Goal: Task Accomplishment & Management: Manage account settings

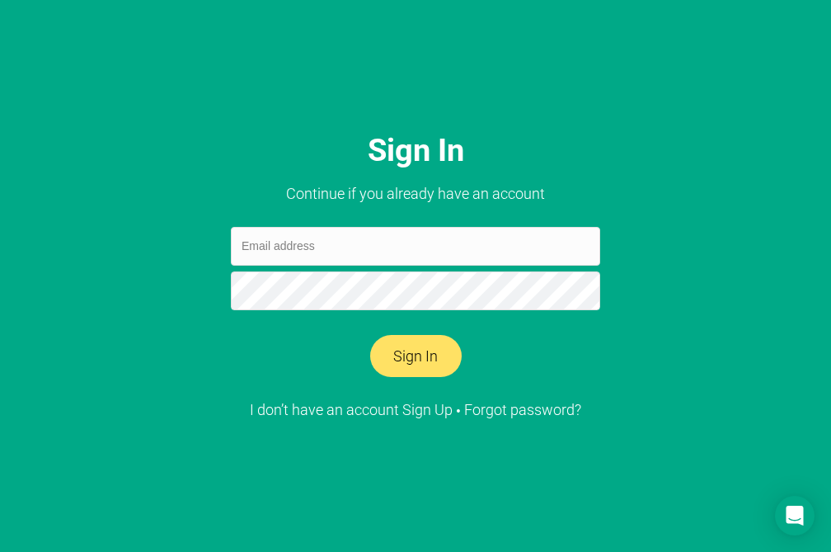
click at [306, 246] on input "email" at bounding box center [415, 246] width 369 height 39
type input "julianaholiuk@gmail.com"
click at [421, 356] on button "Sign In" at bounding box center [416, 356] width 92 height 43
click at [427, 356] on button "Sign In" at bounding box center [416, 356] width 92 height 43
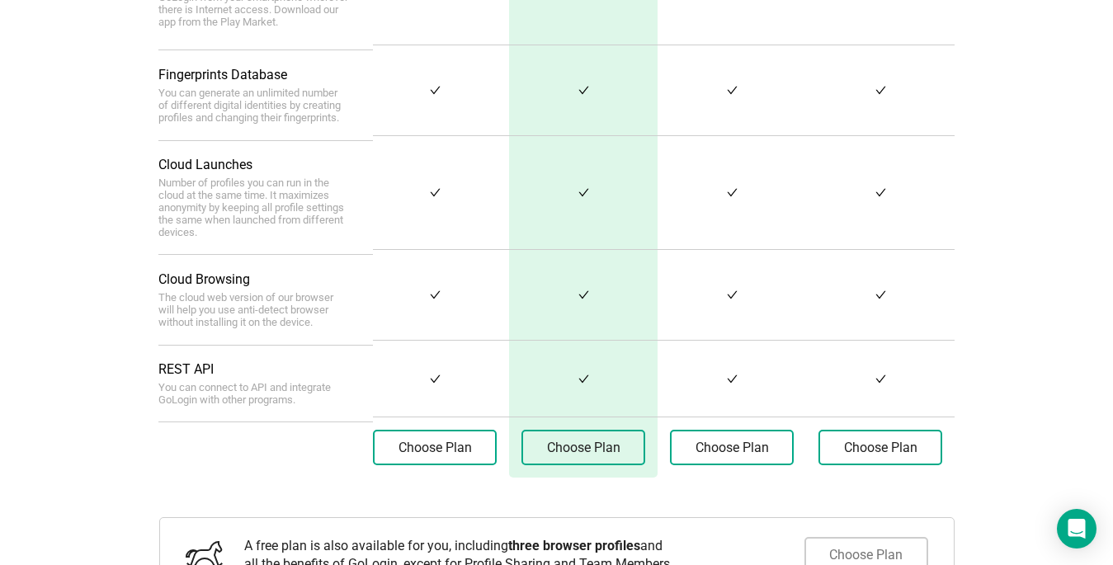
scroll to position [800, 0]
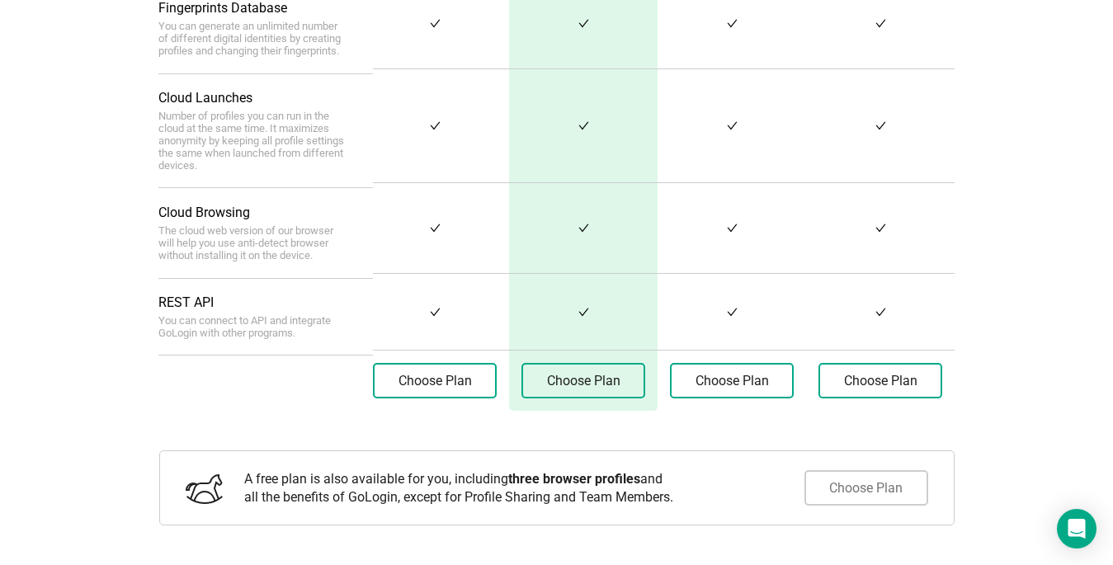
click at [831, 484] on button "Choose Plan" at bounding box center [866, 487] width 124 height 35
click at [831, 487] on button "Choose Plan" at bounding box center [866, 487] width 124 height 35
click at [831, 477] on button "Choose Plan" at bounding box center [866, 487] width 124 height 35
click at [831, 484] on button "Choose Plan" at bounding box center [866, 487] width 124 height 35
click at [585, 480] on span "three browser profiles" at bounding box center [574, 479] width 132 height 16
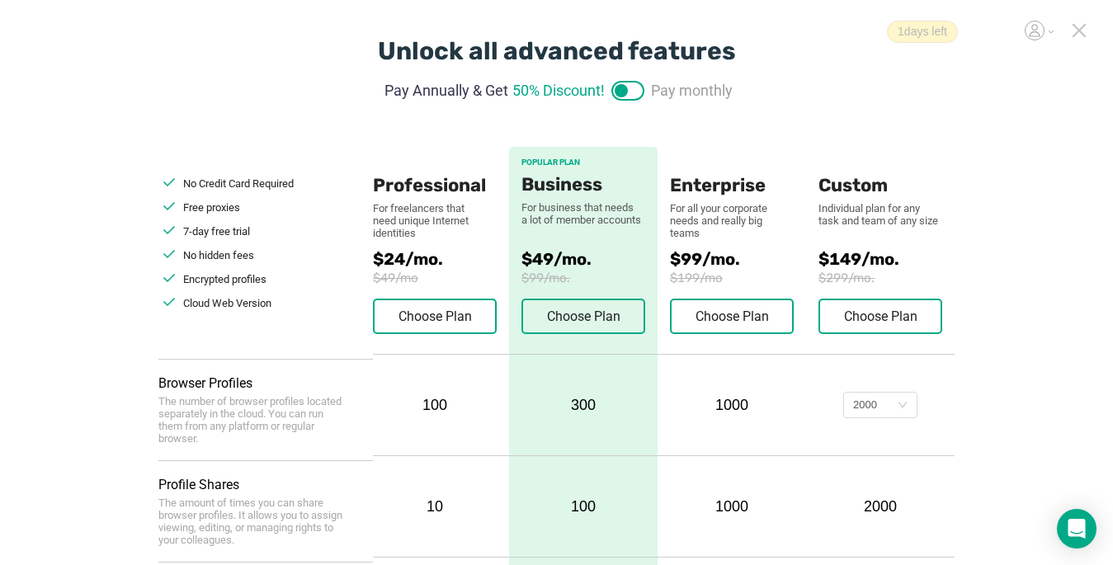
scroll to position [0, 0]
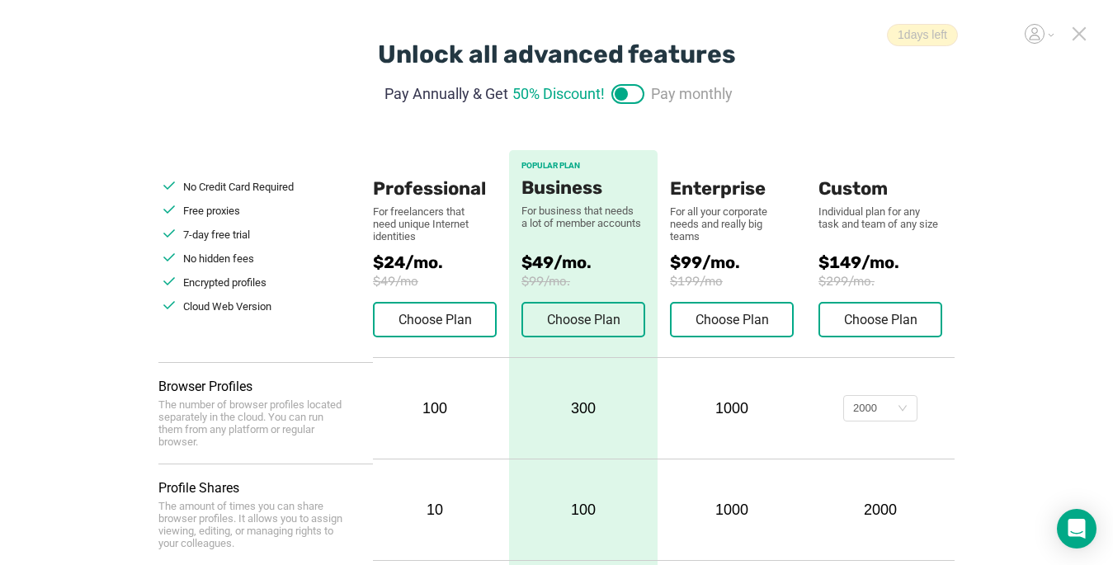
click at [831, 37] on icon at bounding box center [1079, 34] width 12 height 12
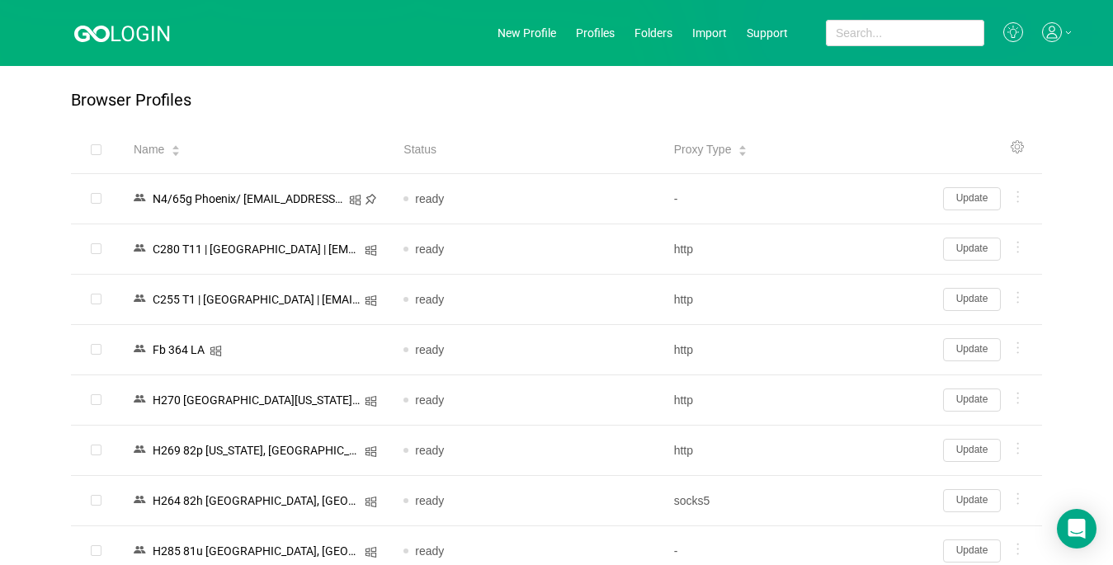
click at [831, 30] on icon at bounding box center [1052, 32] width 20 height 20
click at [831, 92] on div "Browser Profiles" at bounding box center [556, 108] width 971 height 35
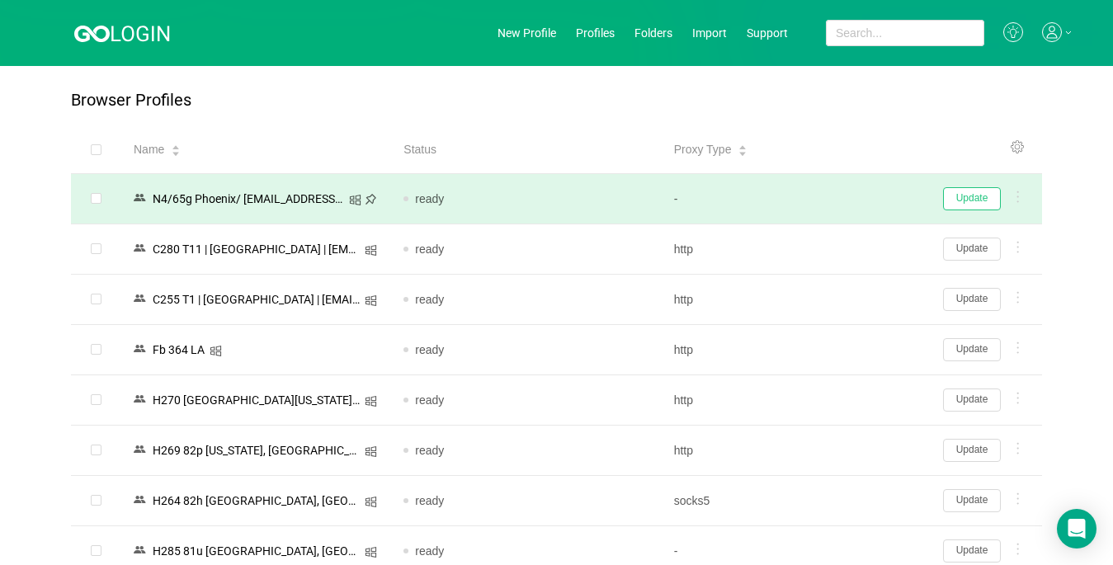
click at [831, 195] on button "Update" at bounding box center [972, 198] width 58 height 23
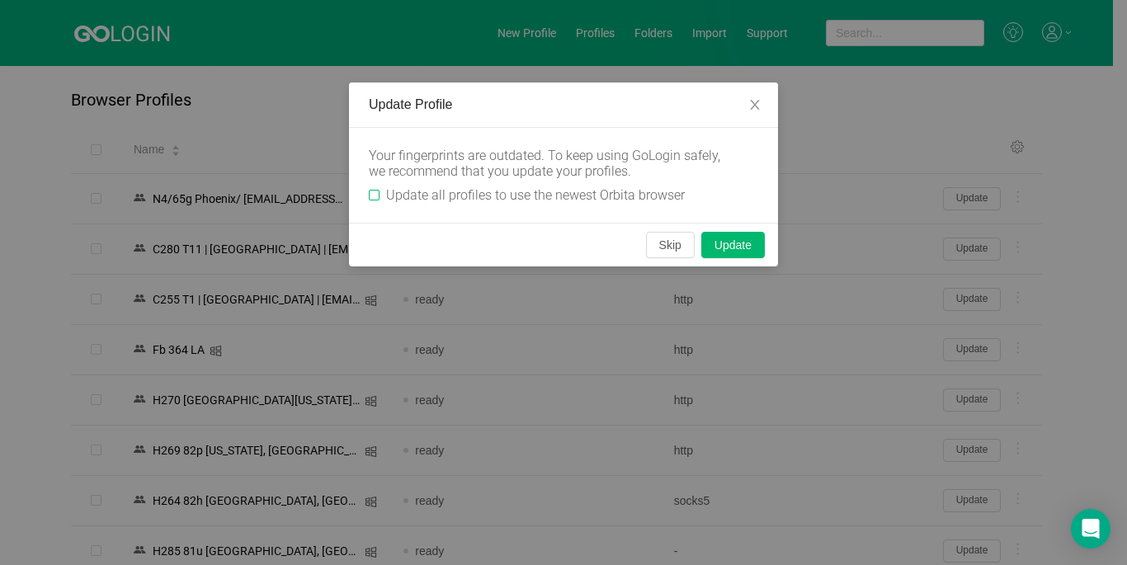
click at [374, 193] on input "Update all profiles to use the newest Orbita browser" at bounding box center [374, 195] width 11 height 11
click at [720, 245] on button "Update" at bounding box center [733, 245] width 64 height 26
click at [378, 187] on label "Update all profiles to use the newest Orbita browser" at bounding box center [530, 195] width 322 height 16
click at [378, 190] on input "Update all profiles to use the newest Orbita browser" at bounding box center [374, 195] width 11 height 11
checkbox input "false"
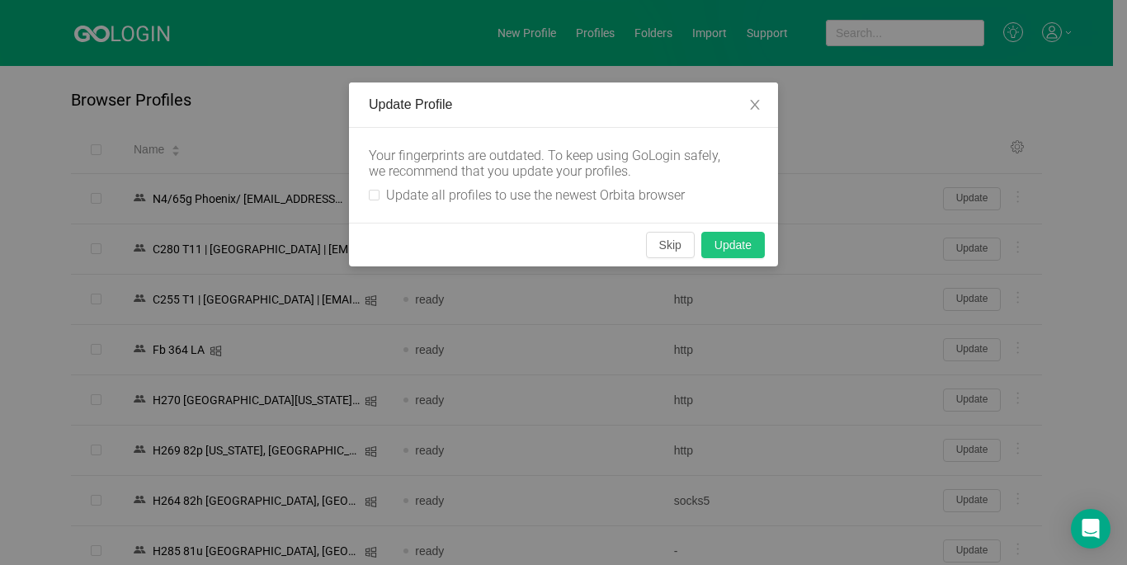
click at [723, 241] on button "Update" at bounding box center [733, 245] width 64 height 26
click at [831, 120] on div "Update Profile Your fingerprints are outdated. To keep using GoLogin safely, we…" at bounding box center [563, 282] width 1127 height 565
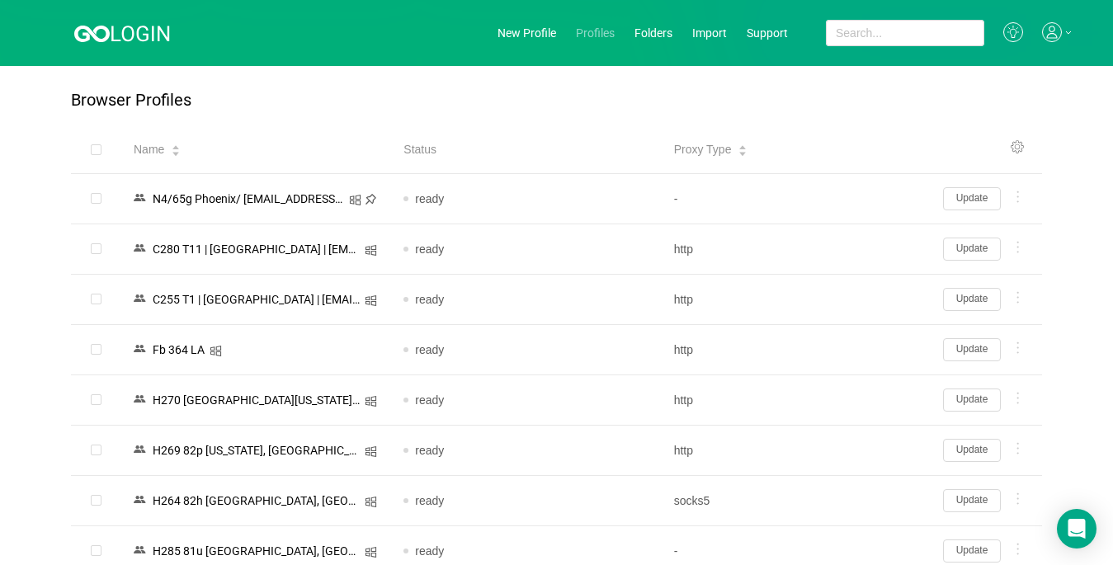
drag, startPoint x: 31, startPoint y: 0, endPoint x: 586, endPoint y: 28, distance: 556.6
click at [586, 28] on link "Profiles" at bounding box center [595, 32] width 39 height 13
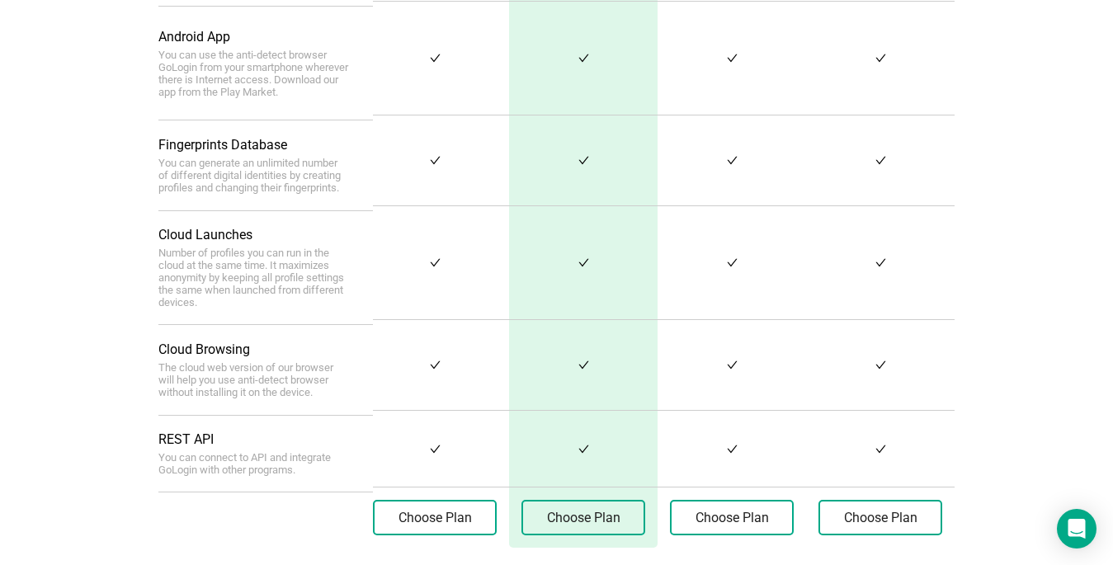
scroll to position [800, 0]
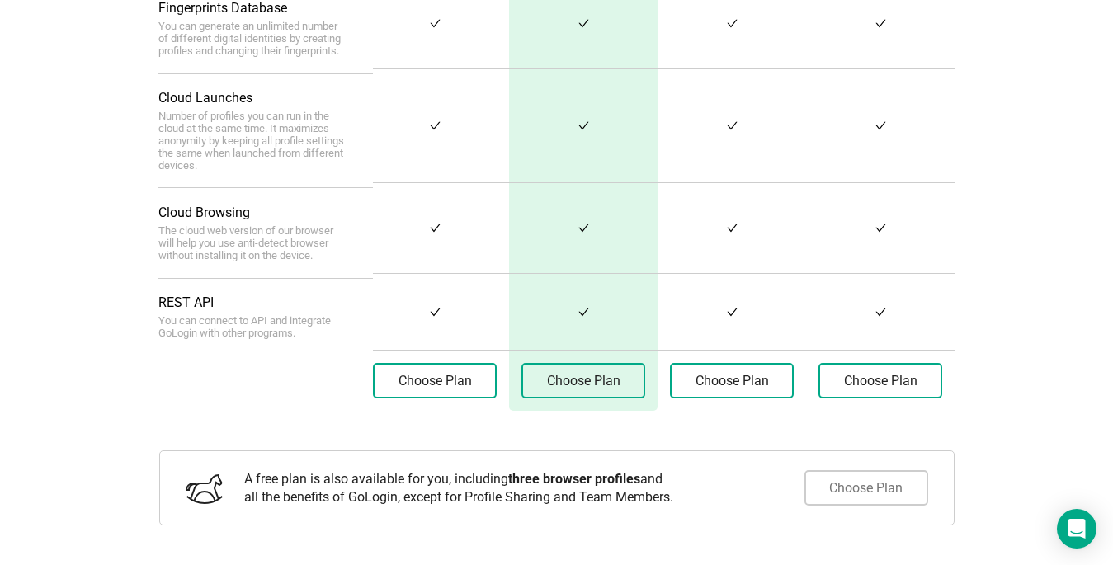
click at [831, 481] on button "Choose Plan" at bounding box center [866, 487] width 124 height 35
click at [611, 476] on span "three browser profiles" at bounding box center [574, 479] width 132 height 16
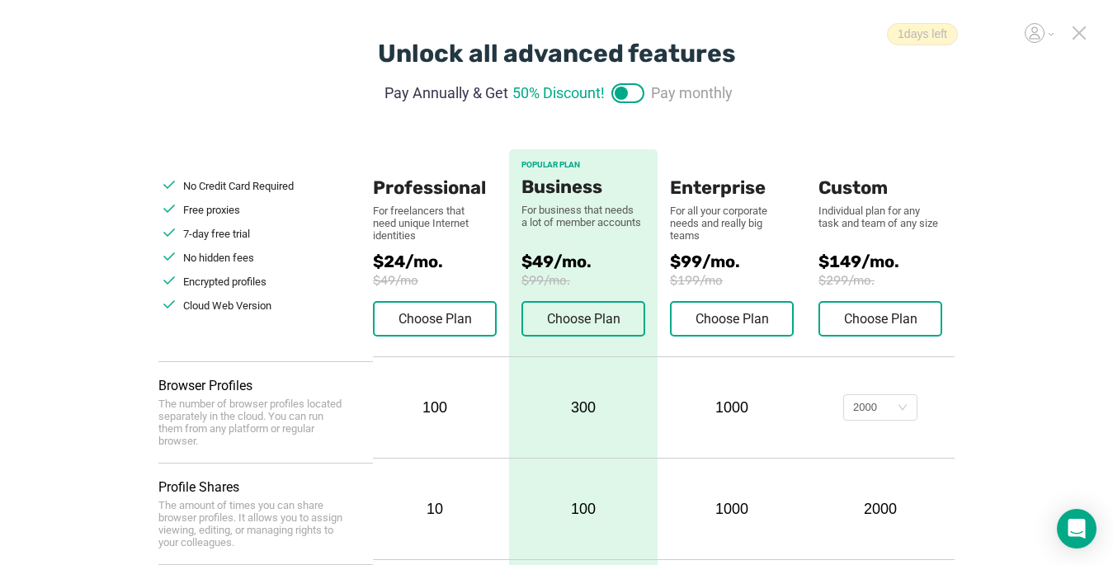
scroll to position [0, 0]
click at [831, 31] on icon at bounding box center [1079, 34] width 12 height 12
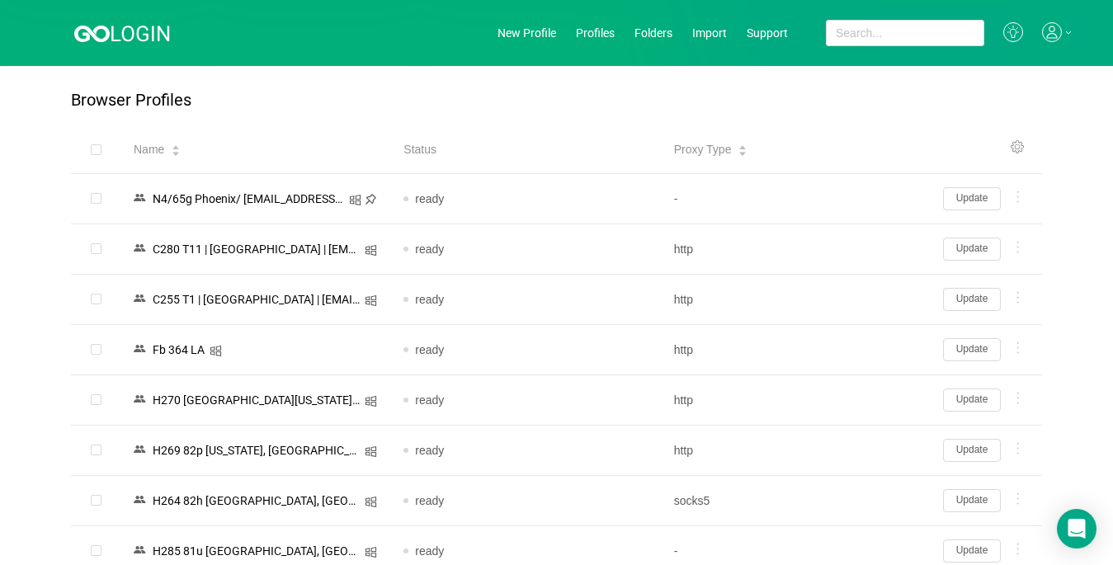
click at [831, 25] on icon at bounding box center [1052, 32] width 20 height 20
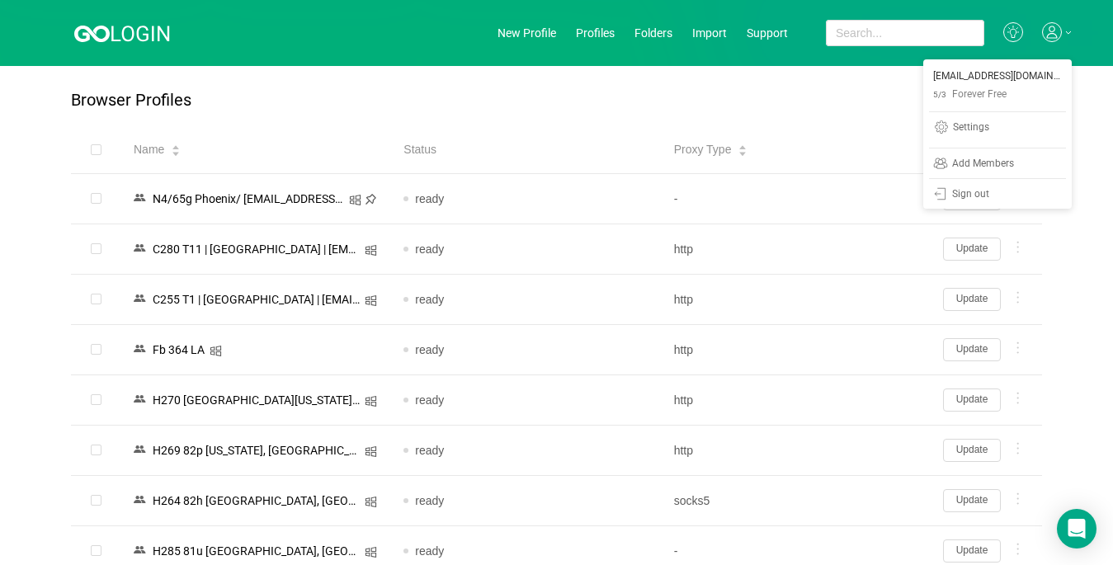
click at [831, 84] on p "julianaholiuk@gmail.com" at bounding box center [997, 76] width 129 height 18
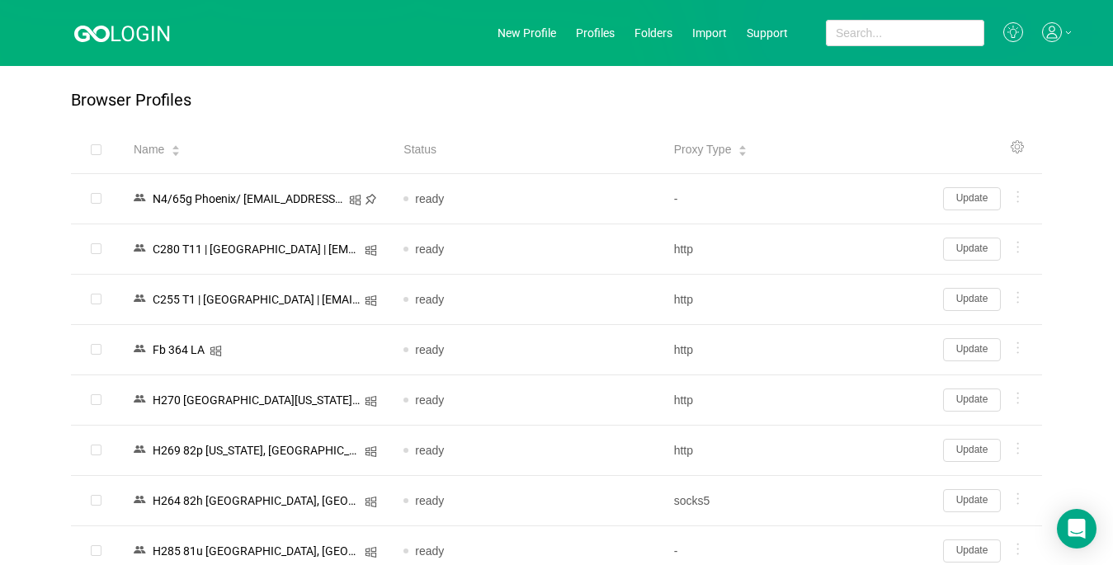
click at [831, 36] on icon at bounding box center [1052, 32] width 20 height 20
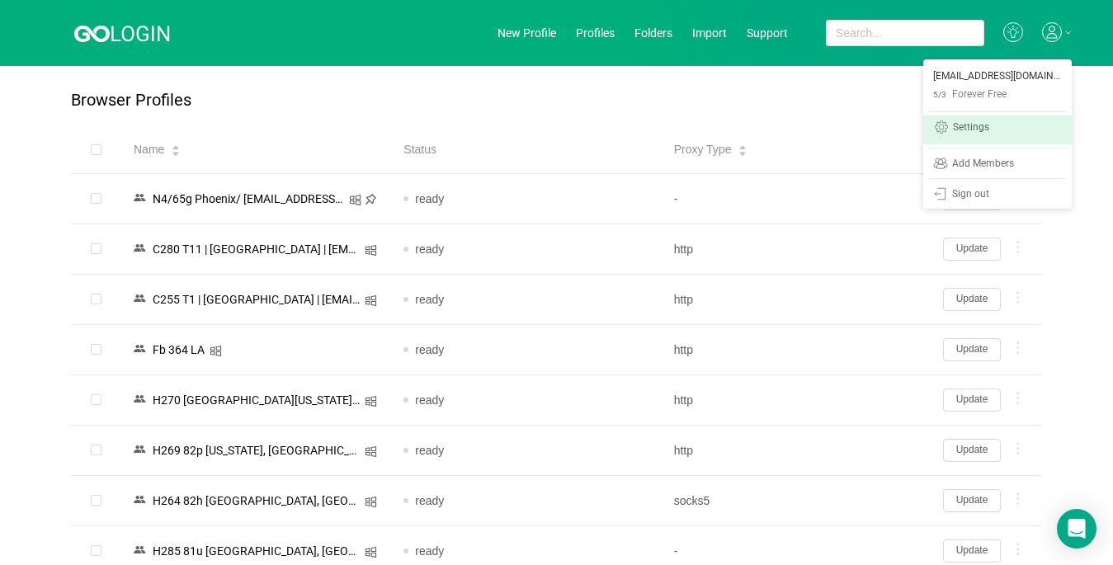
click at [831, 127] on div "Settings" at bounding box center [971, 128] width 36 height 13
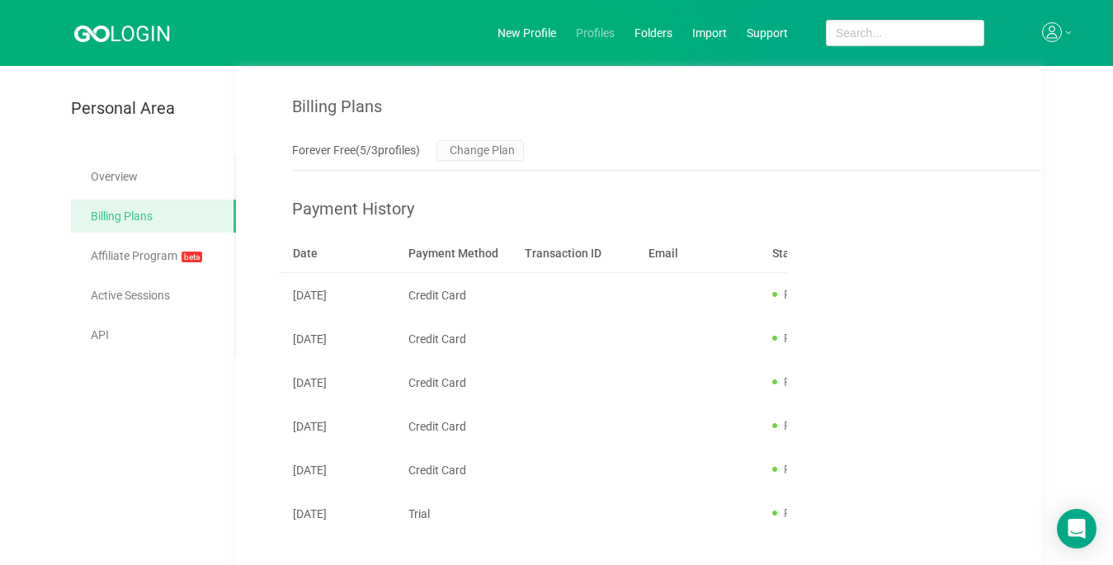
click at [607, 38] on link "Profiles" at bounding box center [595, 32] width 39 height 13
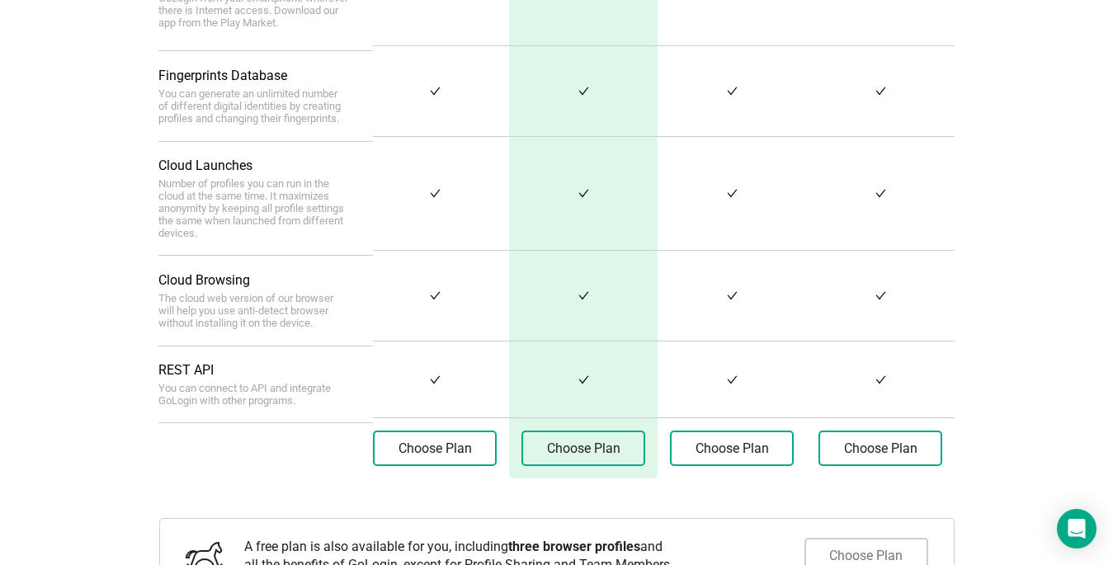
scroll to position [800, 0]
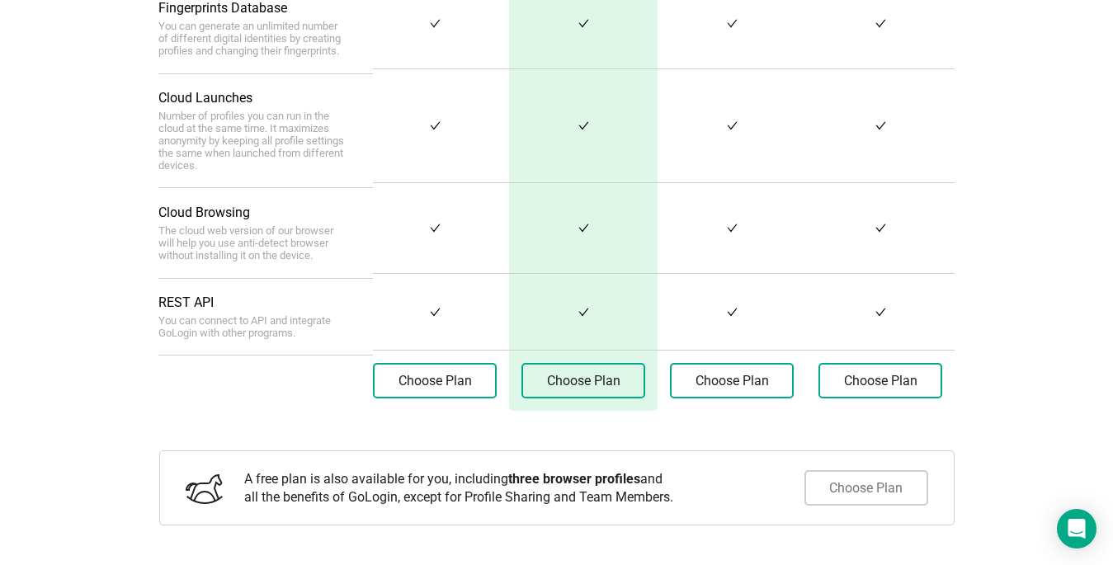
click at [831, 492] on button "Choose Plan" at bounding box center [866, 487] width 124 height 35
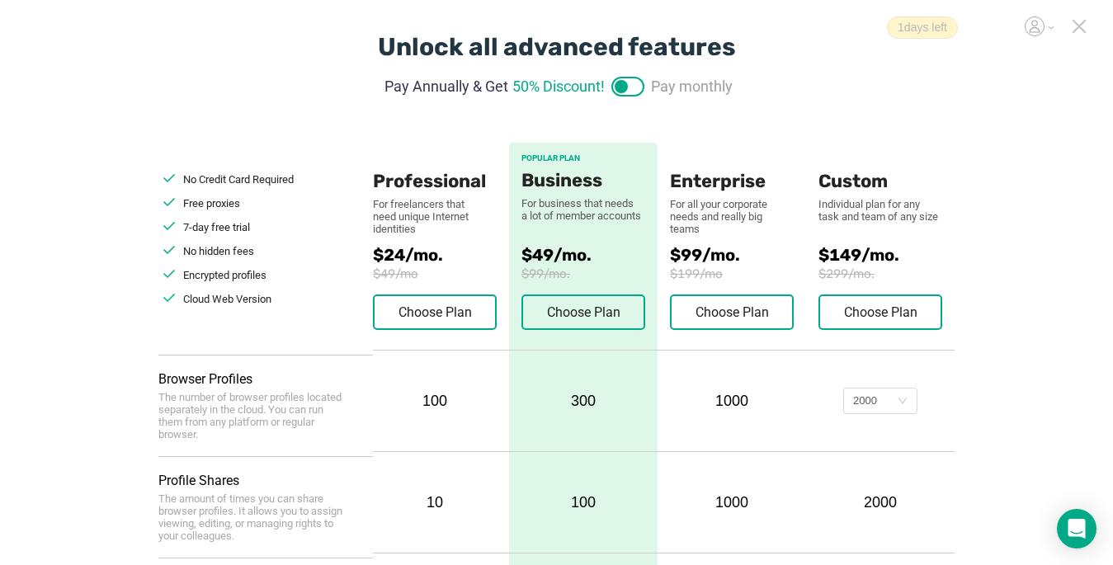
scroll to position [0, 0]
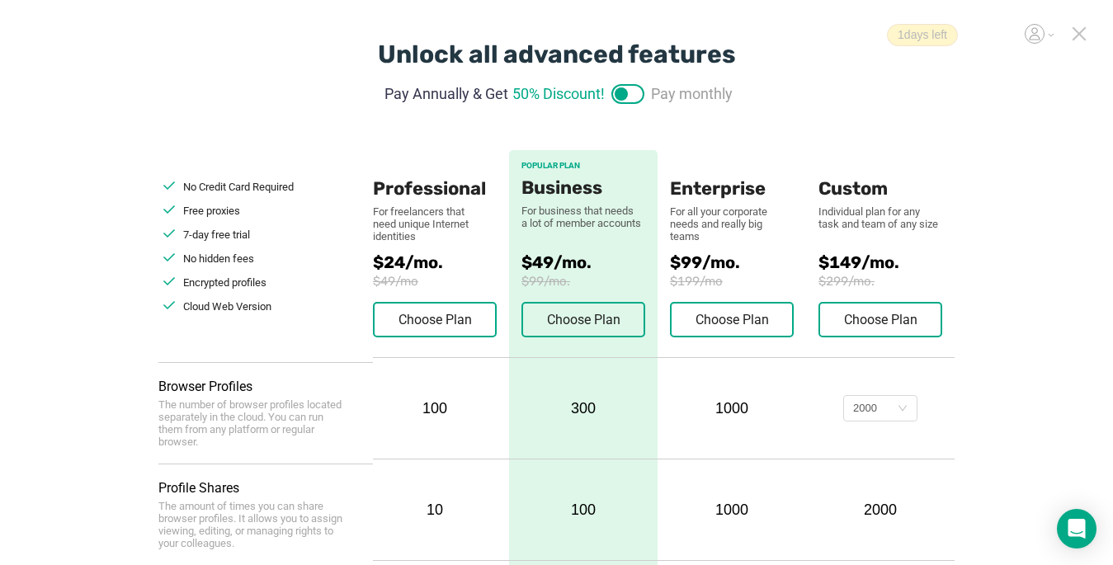
click at [831, 35] on icon at bounding box center [1079, 34] width 12 height 12
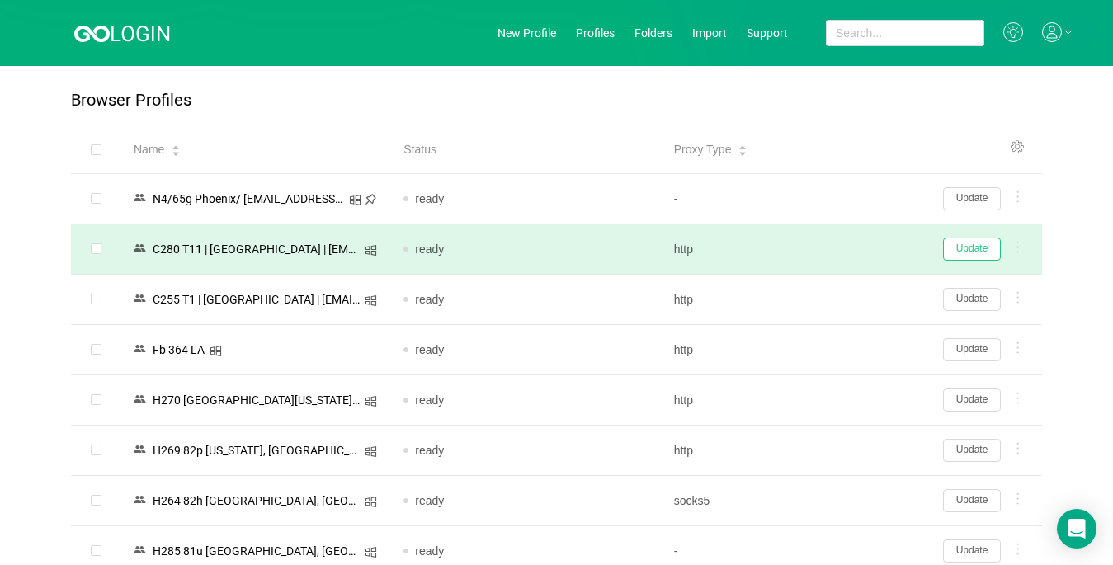
click at [831, 247] on button "Update" at bounding box center [972, 249] width 58 height 23
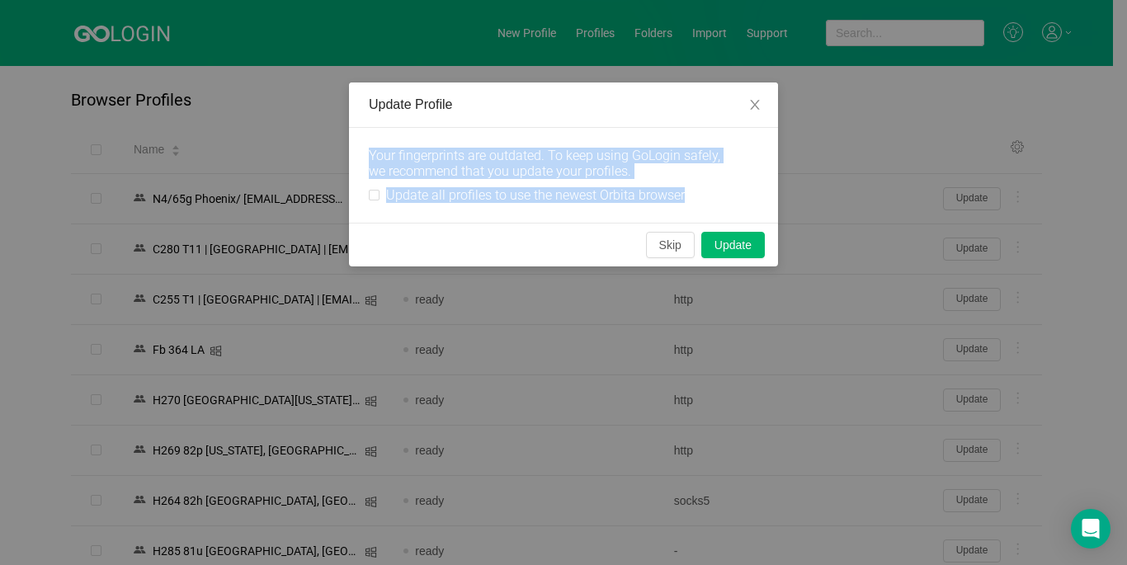
drag, startPoint x: 365, startPoint y: 150, endPoint x: 704, endPoint y: 193, distance: 342.5
click at [704, 193] on div "Your fingerprints are outdated. To keep using GoLogin safely, we recommend that…" at bounding box center [563, 175] width 429 height 95
copy div "Your fingerprints are outdated. To keep using GoLogin safely, we recommend that…"
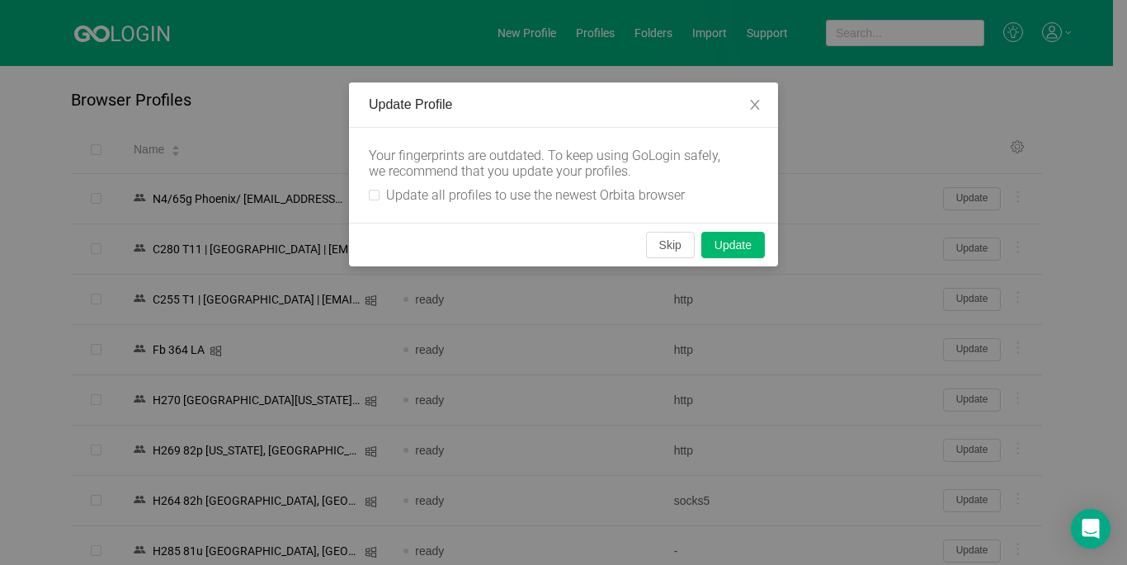
drag, startPoint x: 528, startPoint y: 223, endPoint x: 691, endPoint y: 236, distance: 163.8
click at [529, 224] on div "Skip Update" at bounding box center [563, 245] width 429 height 44
click at [723, 245] on button "Update" at bounding box center [733, 245] width 64 height 26
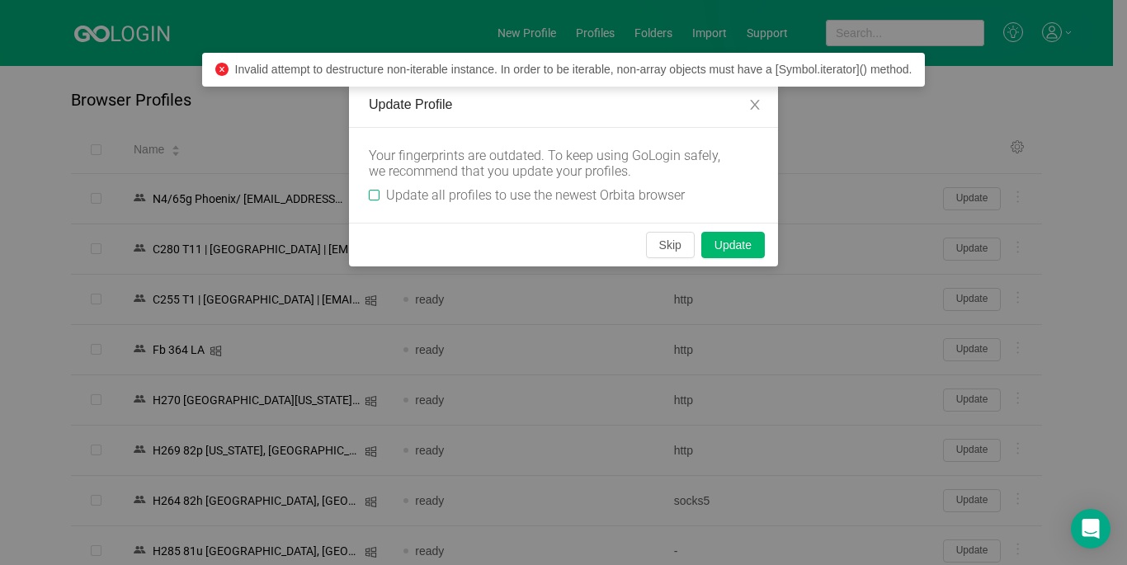
click at [377, 193] on input "Update all profiles to use the newest Orbita browser" at bounding box center [374, 195] width 11 height 11
checkbox input "true"
click at [727, 249] on button "Update" at bounding box center [733, 245] width 64 height 26
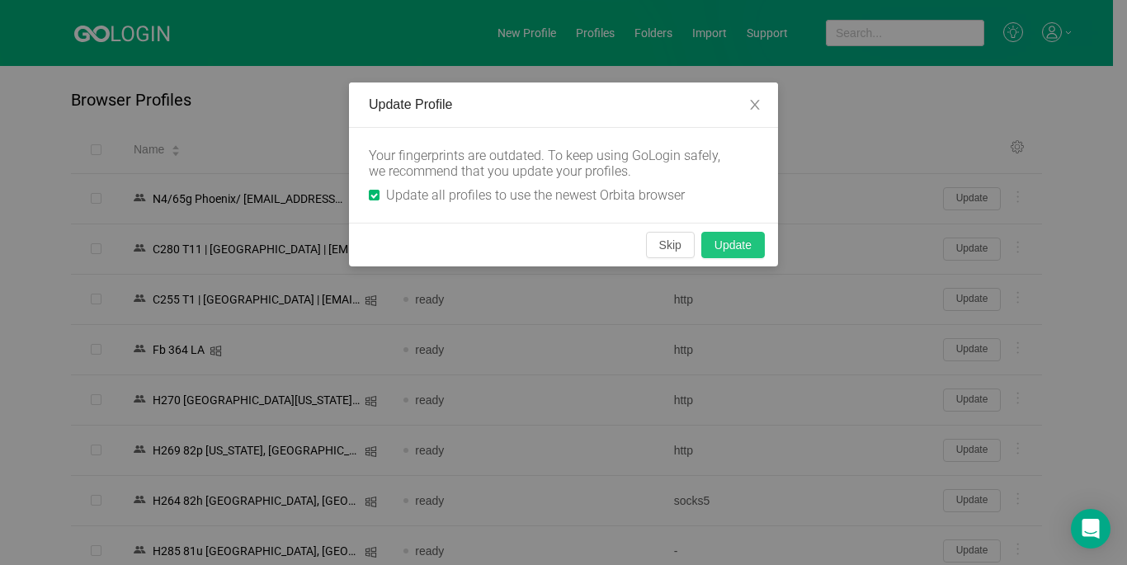
click at [727, 250] on button "Update" at bounding box center [733, 245] width 64 height 26
click at [675, 245] on button "Skip" at bounding box center [670, 245] width 49 height 26
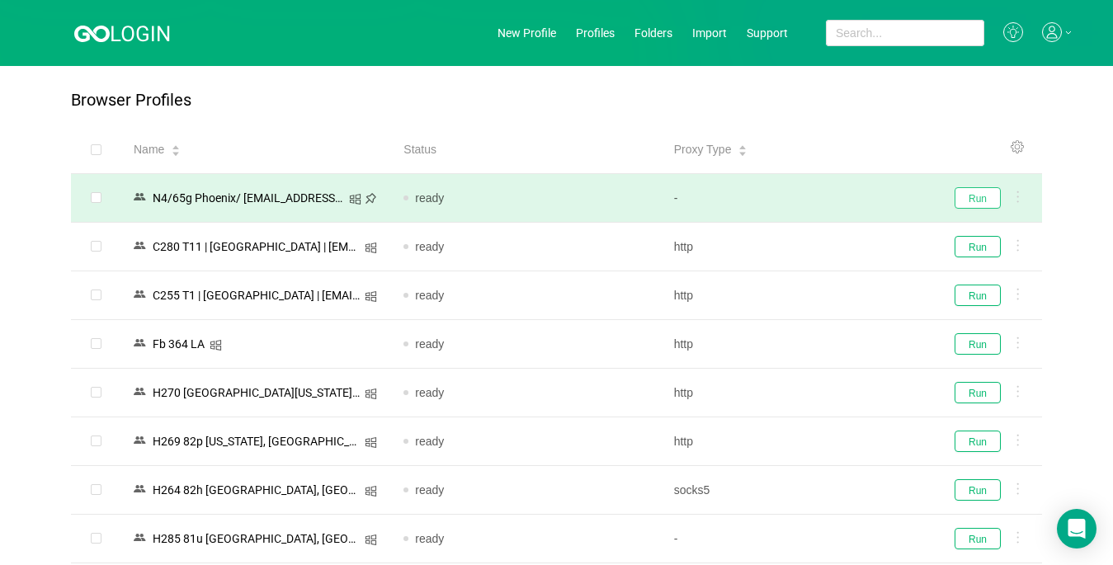
click at [831, 196] on button "Run" at bounding box center [977, 197] width 46 height 21
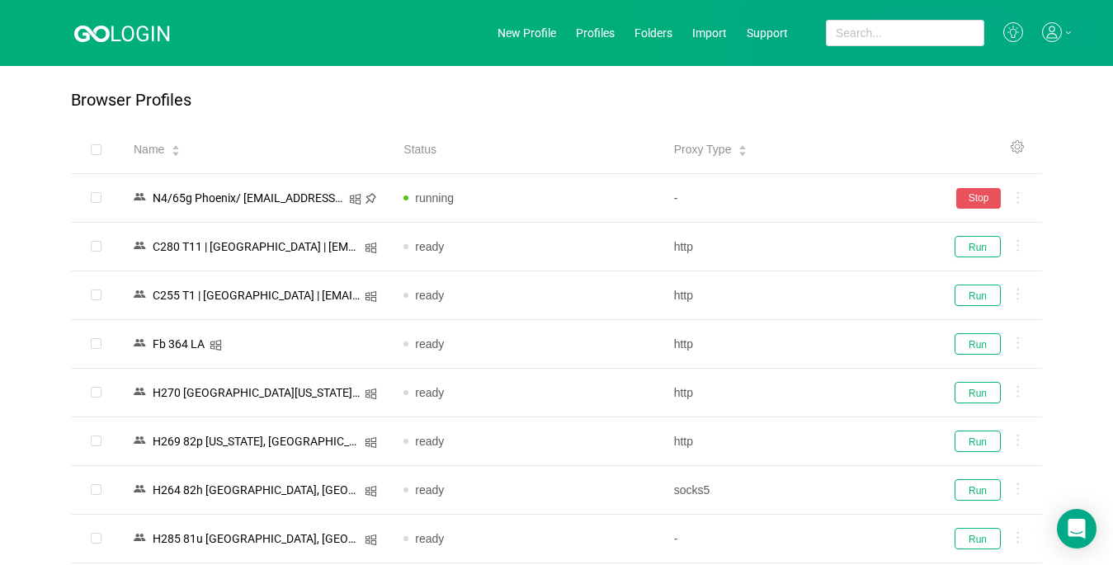
click at [831, 31] on div at bounding box center [1057, 32] width 30 height 21
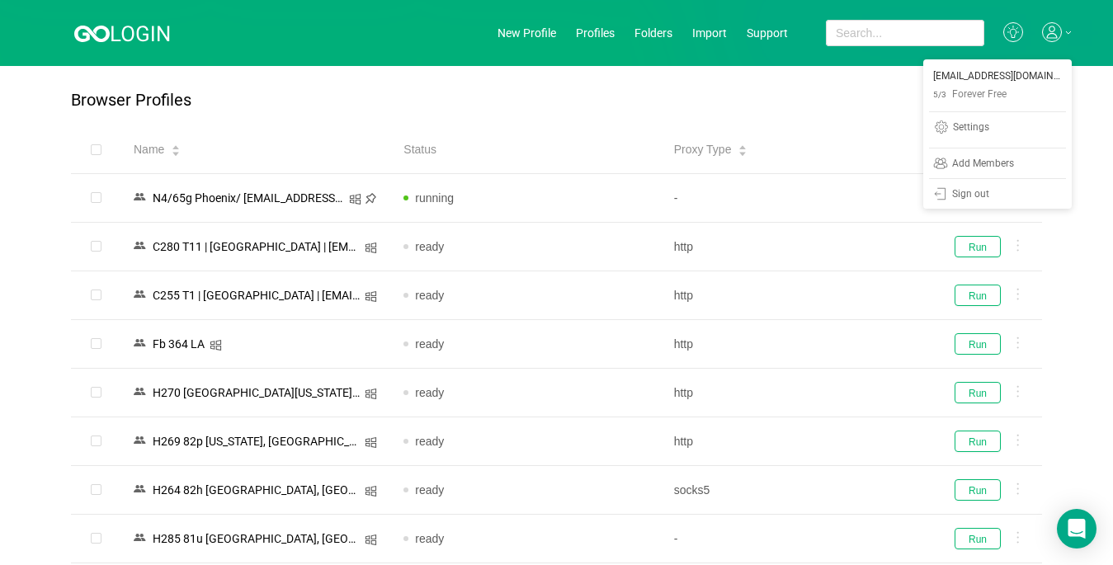
click at [831, 29] on div at bounding box center [1057, 32] width 30 height 21
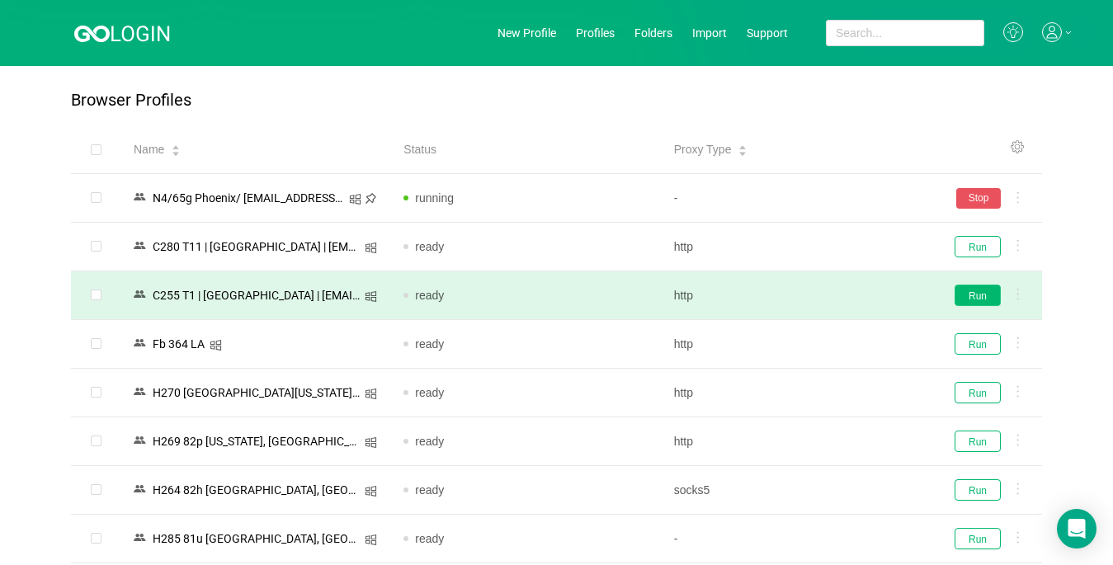
click at [831, 295] on button "Run" at bounding box center [977, 295] width 46 height 21
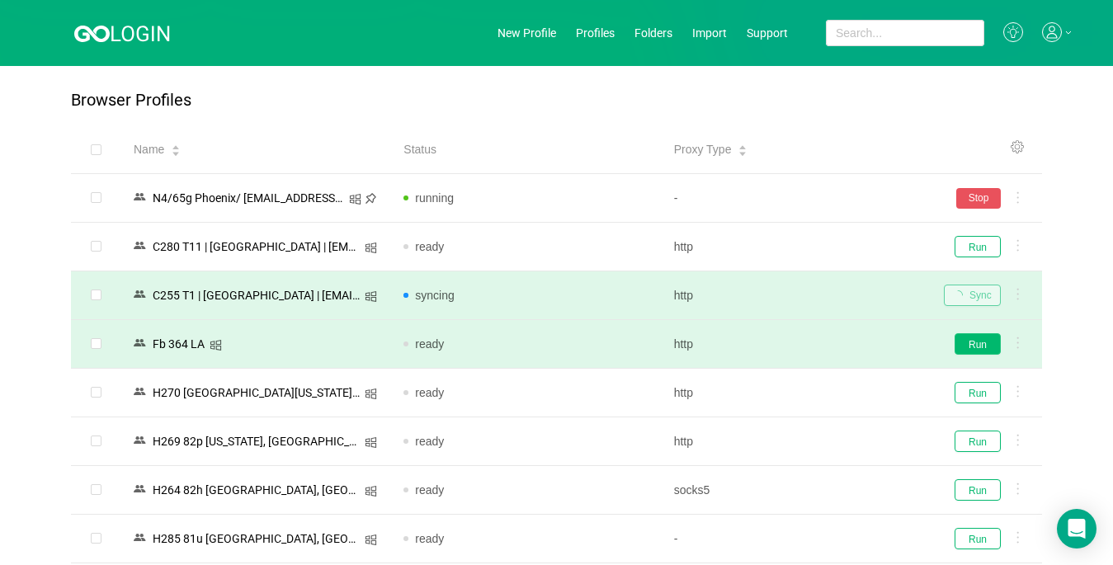
click at [831, 347] on button "Run" at bounding box center [977, 343] width 46 height 21
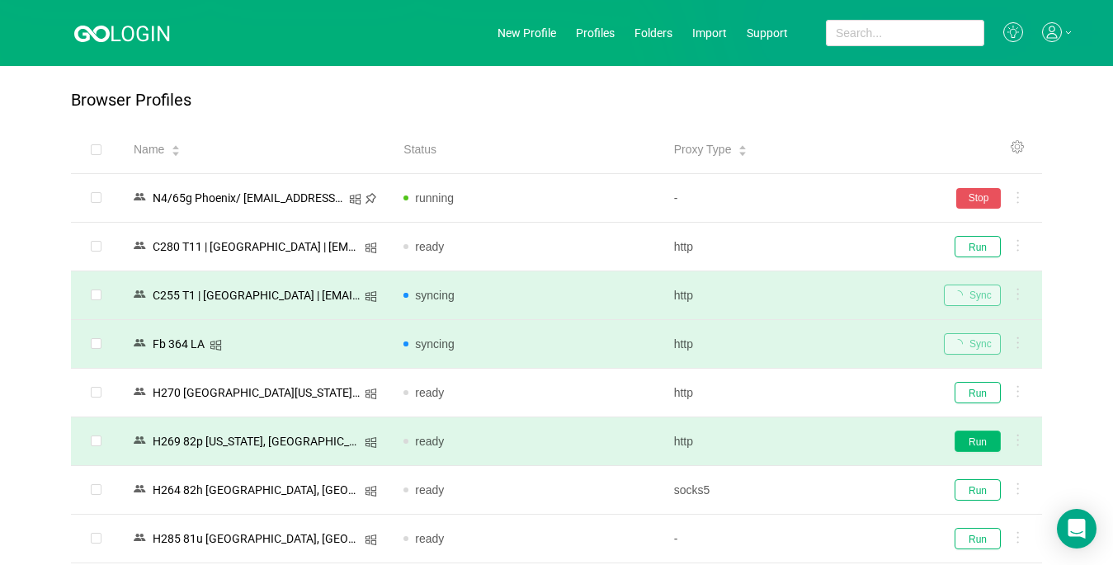
click at [831, 442] on button "Run" at bounding box center [977, 441] width 46 height 21
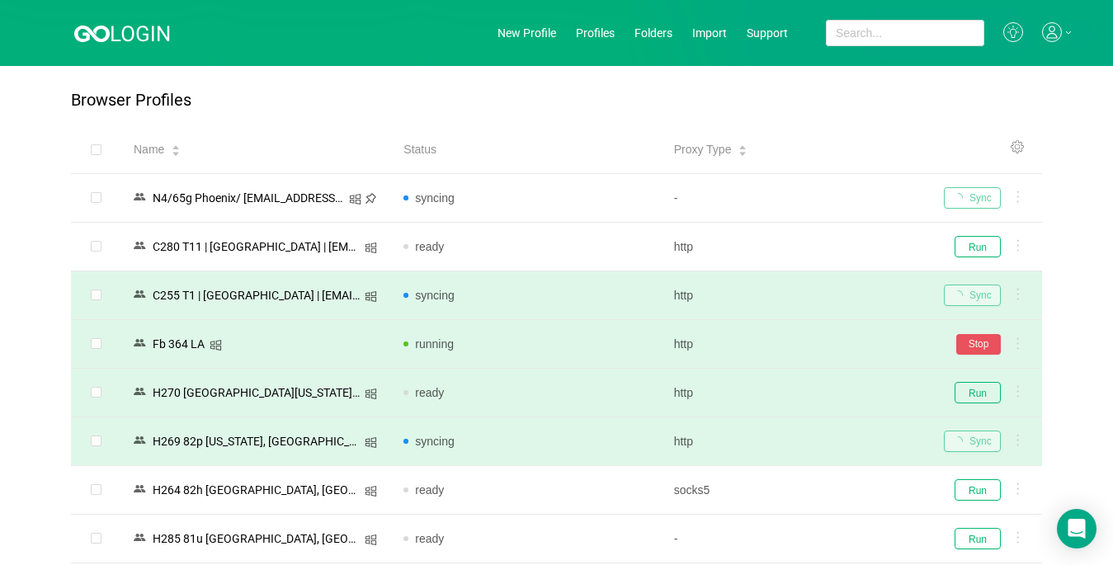
scroll to position [247, 0]
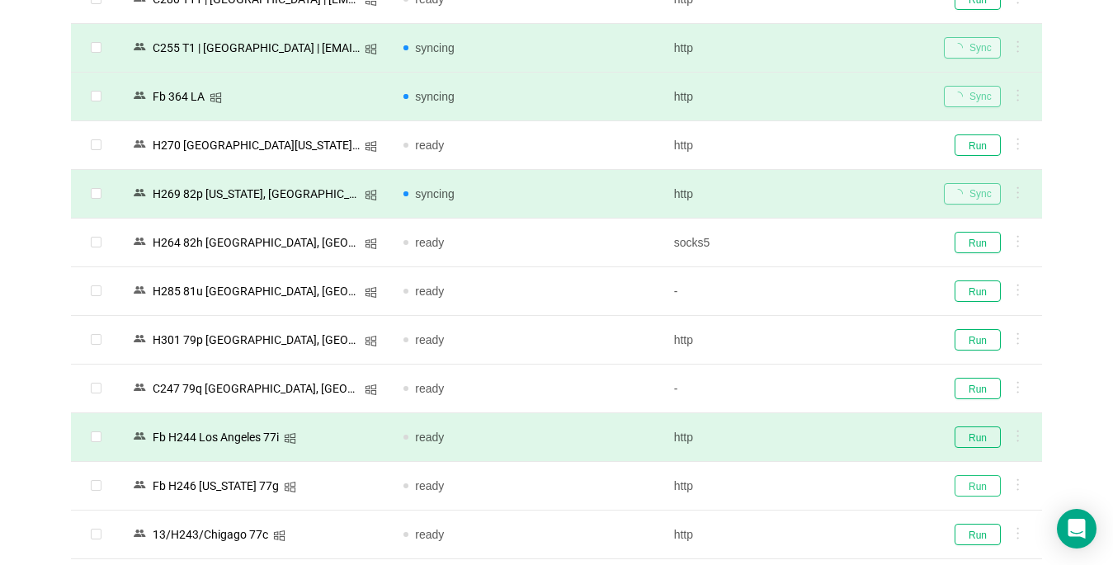
click at [831, 483] on button "Run" at bounding box center [977, 485] width 46 height 21
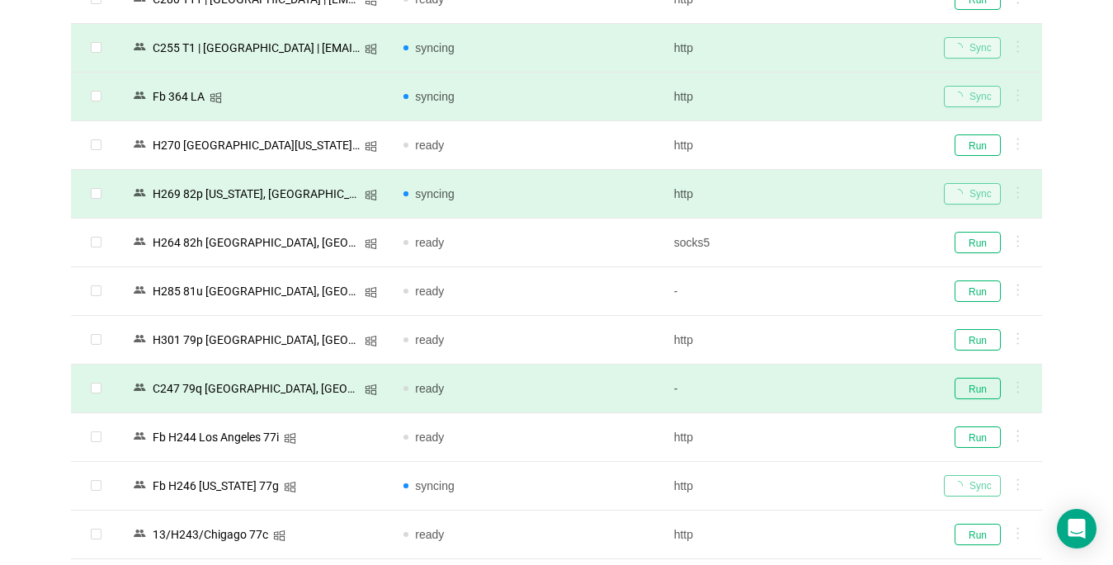
scroll to position [0, 0]
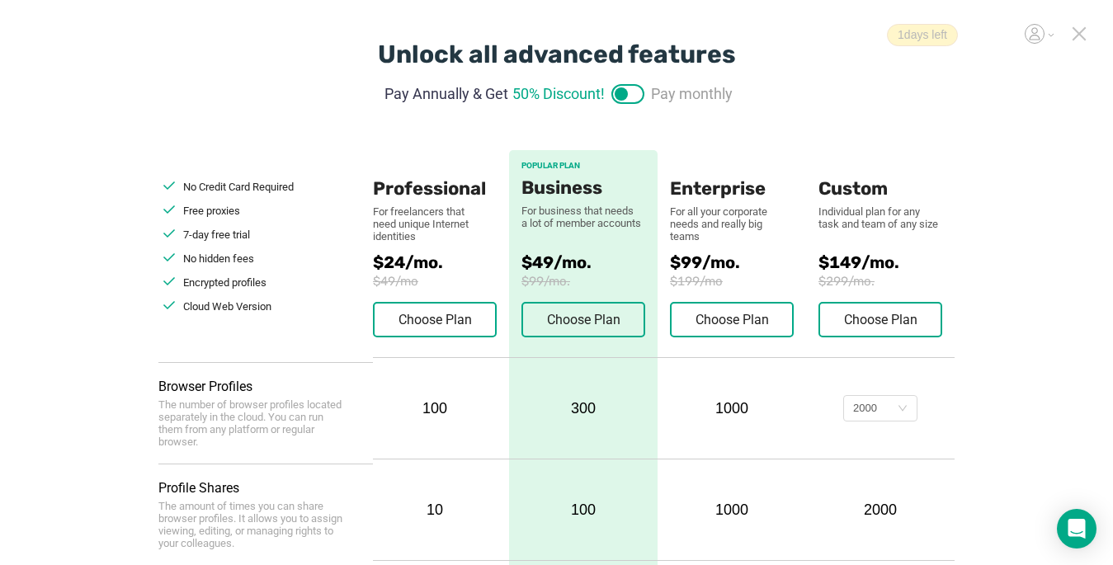
click at [831, 35] on icon at bounding box center [1079, 34] width 12 height 12
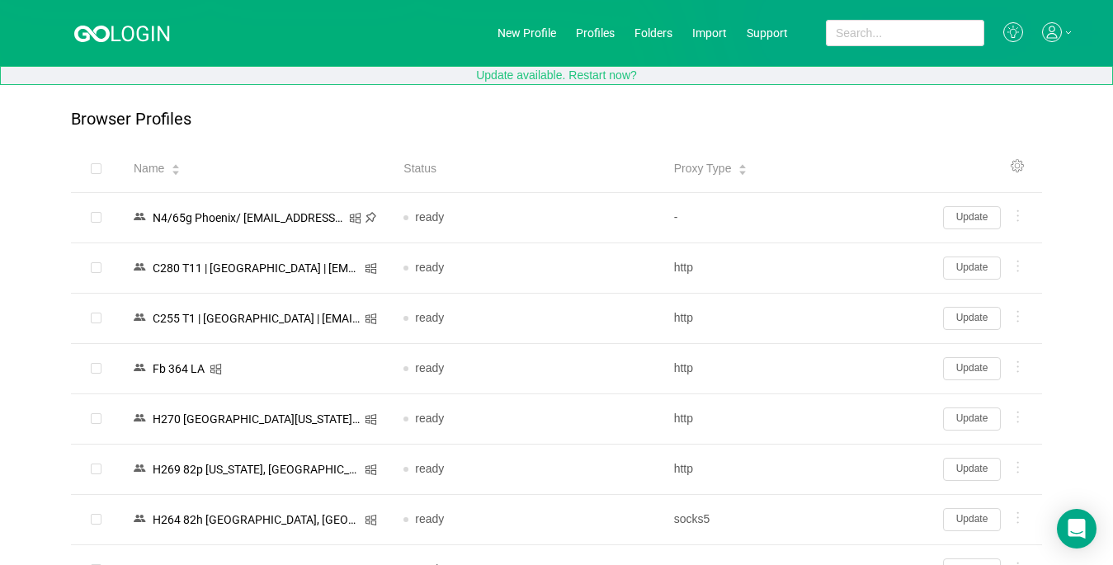
click at [594, 73] on button "Update available. Restart now?" at bounding box center [556, 75] width 1113 height 19
